Goal: Find specific page/section: Find specific page/section

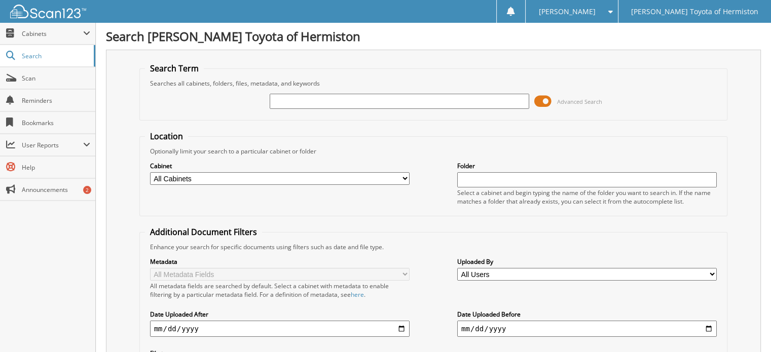
click at [404, 175] on select "All Cabinets ACCOUNTS PAYABLE ACCOUNTS RECEIVABLE DEALS PARTS REPAIR ORDERS Nee…" at bounding box center [280, 178] width 260 height 13
select select "10345"
click at [150, 172] on select "All Cabinets ACCOUNTS PAYABLE ACCOUNTS RECEIVABLE DEALS PARTS REPAIR ORDERS Nee…" at bounding box center [280, 178] width 260 height 13
click at [370, 102] on input "text" at bounding box center [400, 101] width 260 height 15
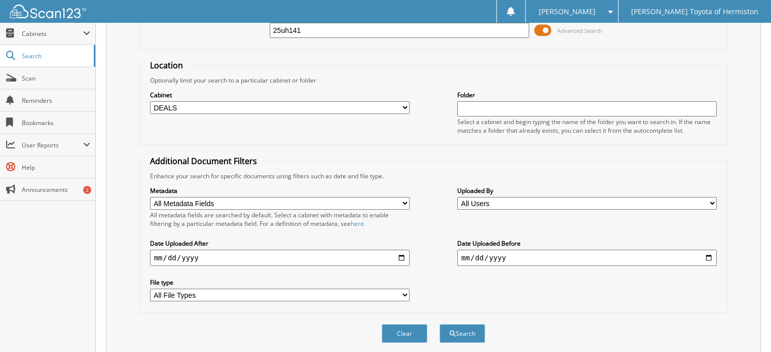
scroll to position [98, 0]
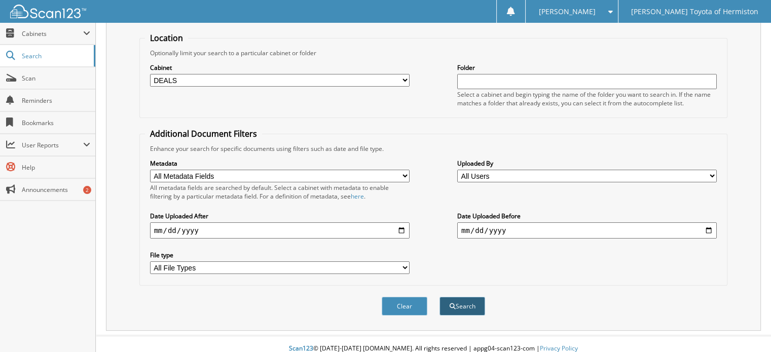
type input "25uh141"
click at [466, 297] on button "Search" at bounding box center [463, 306] width 46 height 19
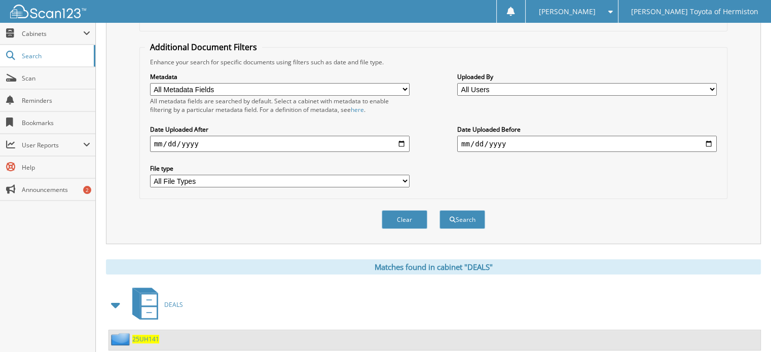
scroll to position [204, 0]
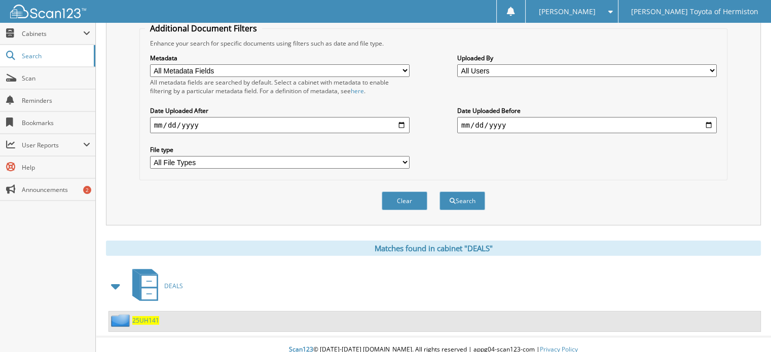
click at [143, 316] on span "25UH141" at bounding box center [145, 320] width 27 height 9
